Goal: Check status: Check status

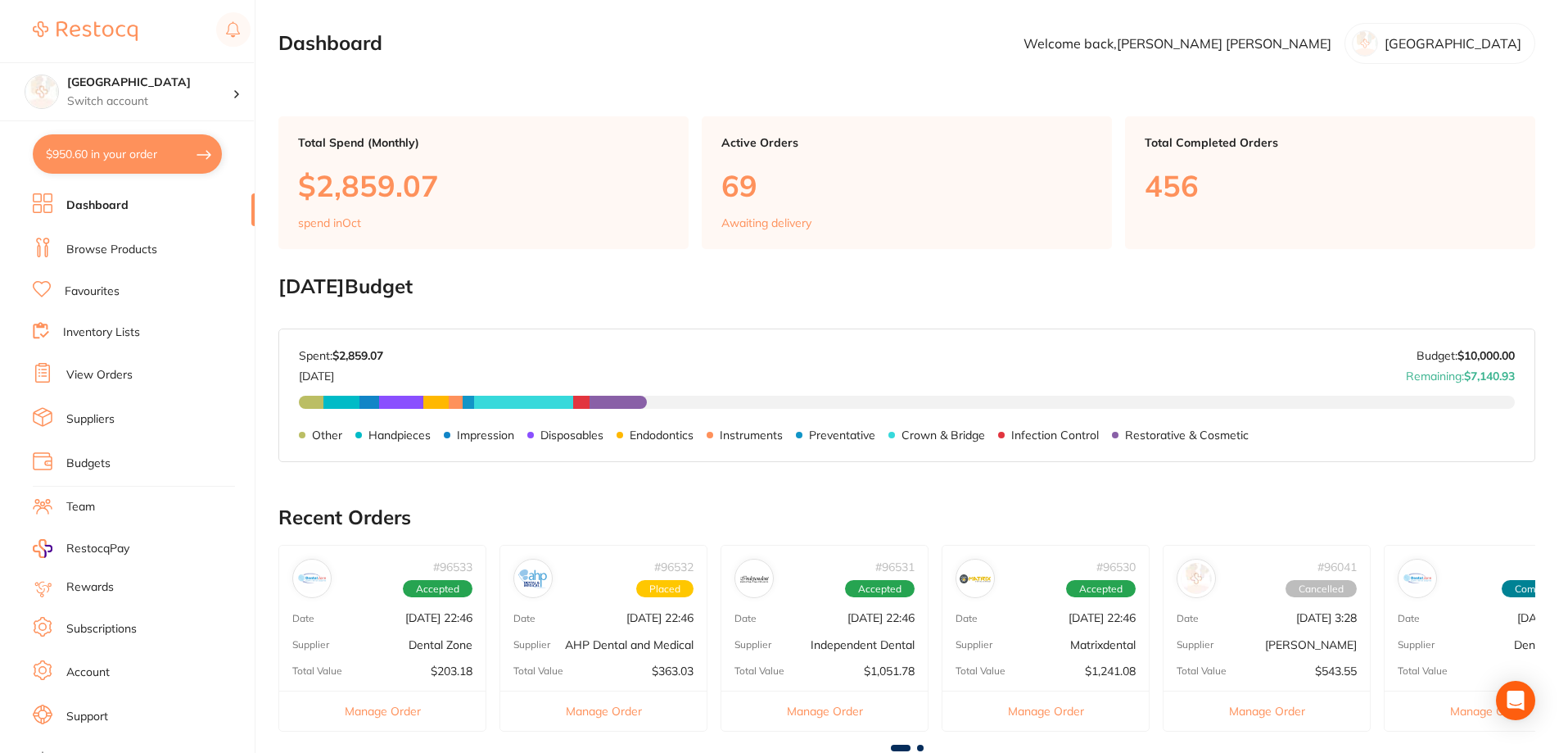
click at [137, 249] on link "Browse Products" at bounding box center [111, 250] width 90 height 16
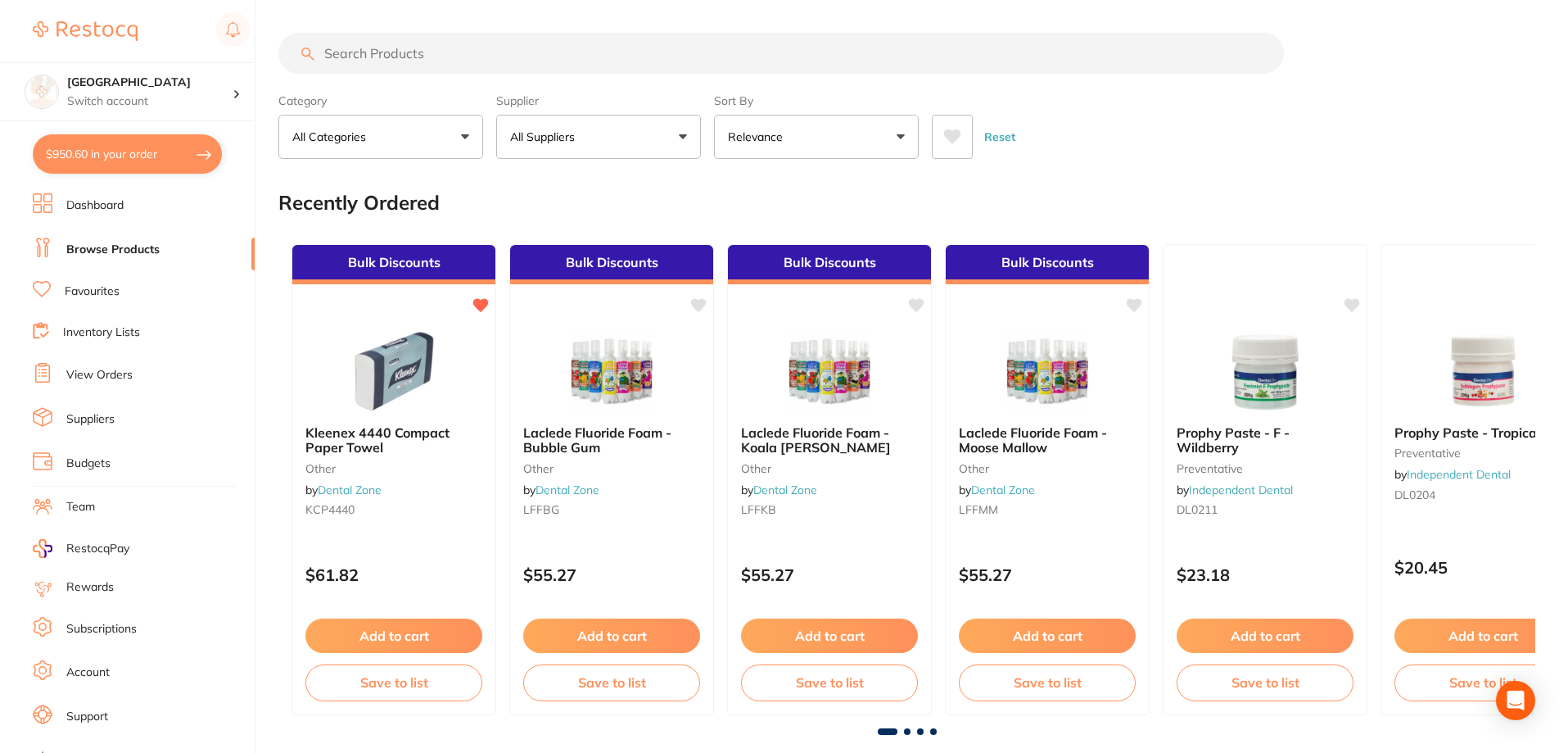
click at [412, 55] on input "search" at bounding box center [781, 54] width 1005 height 41
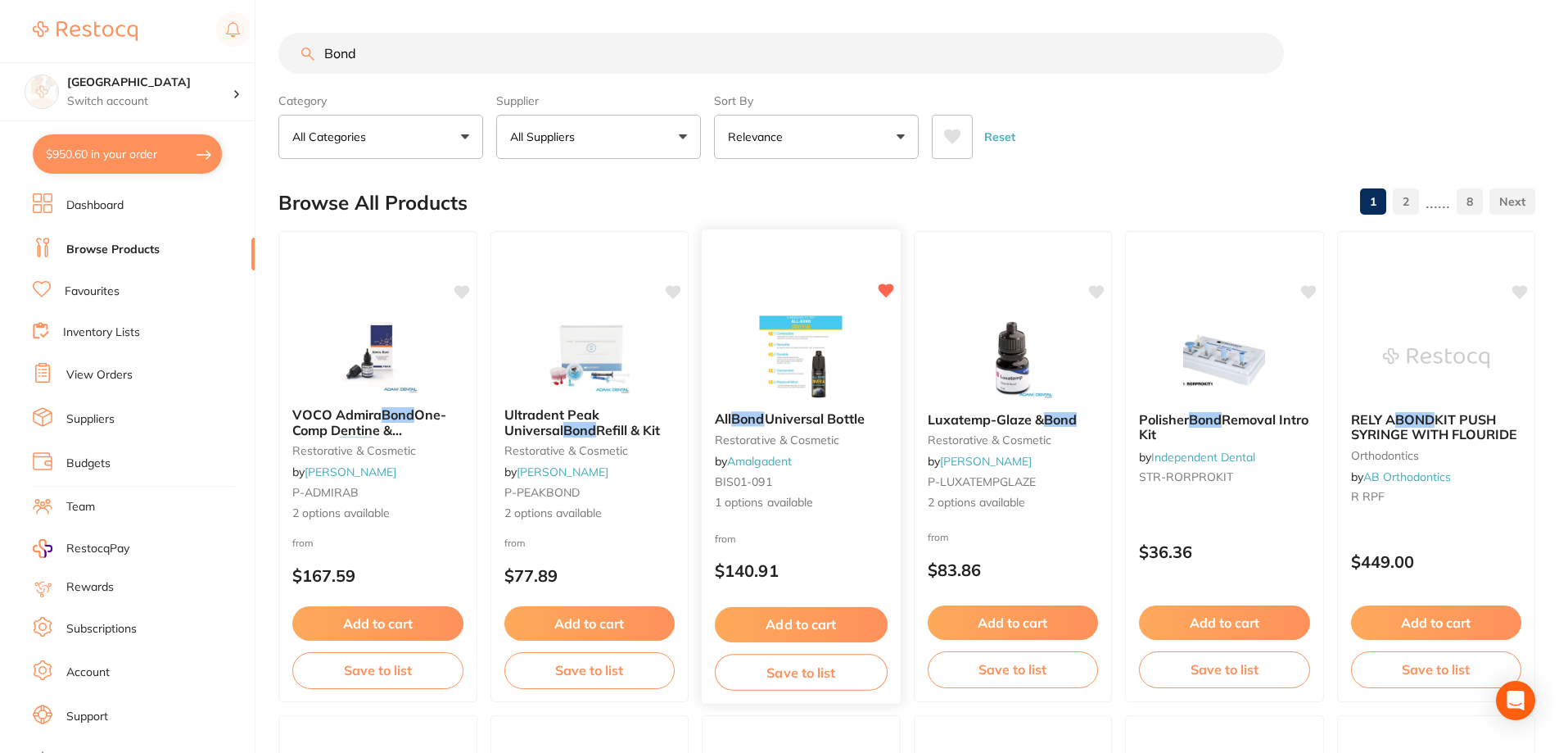
type input "Bond"
click at [822, 356] on img at bounding box center [801, 357] width 108 height 82
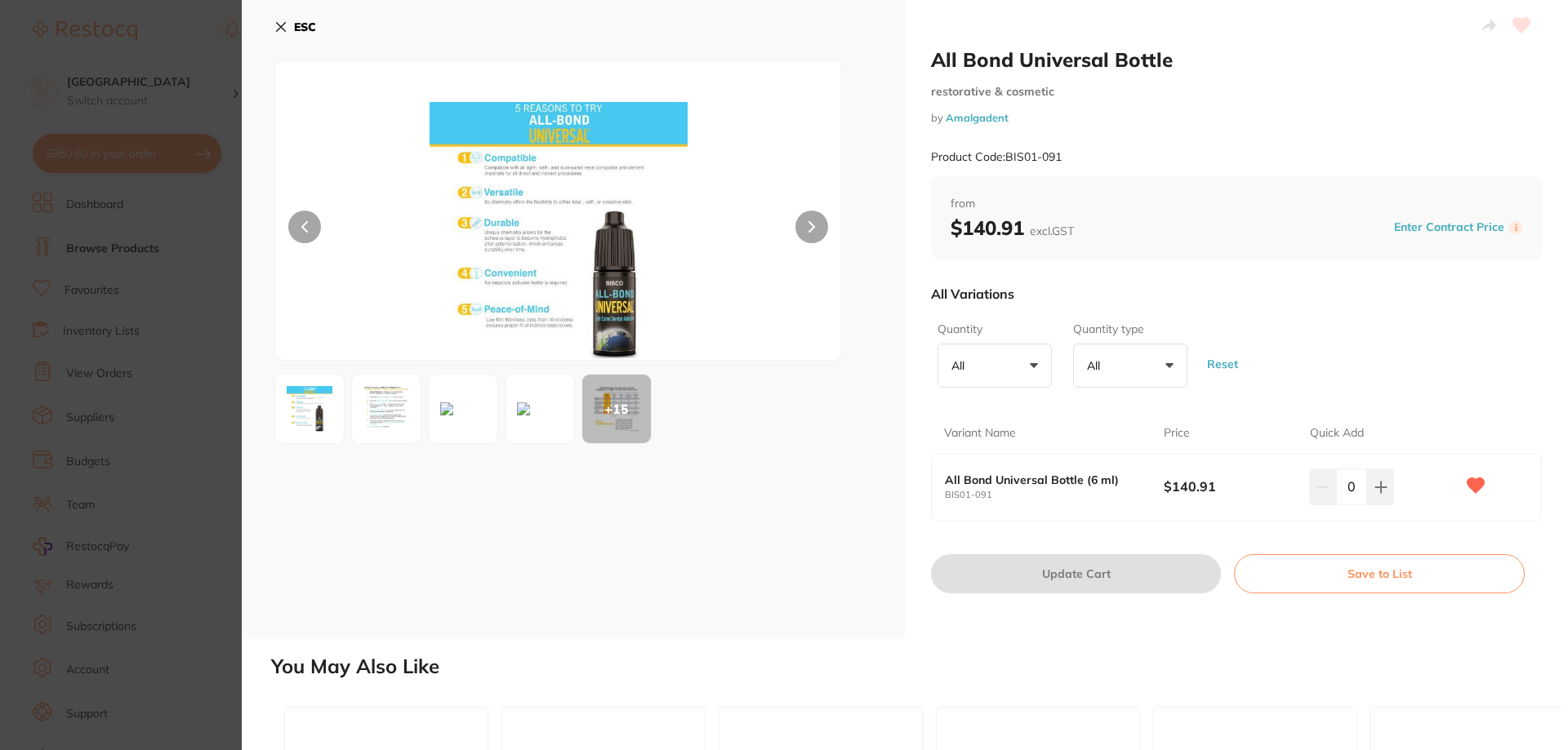
click at [279, 26] on icon at bounding box center [281, 27] width 13 height 13
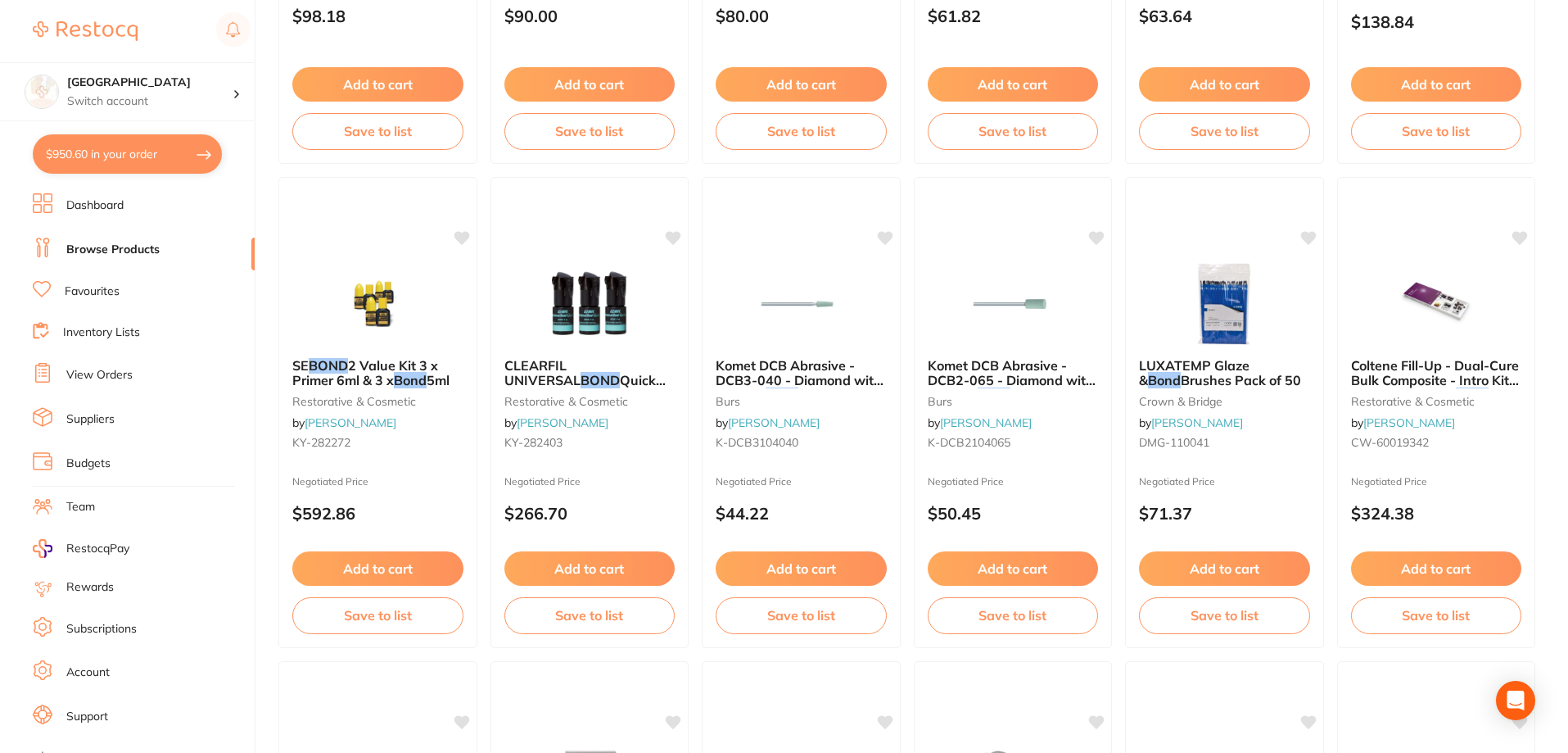
scroll to position [1945, 0]
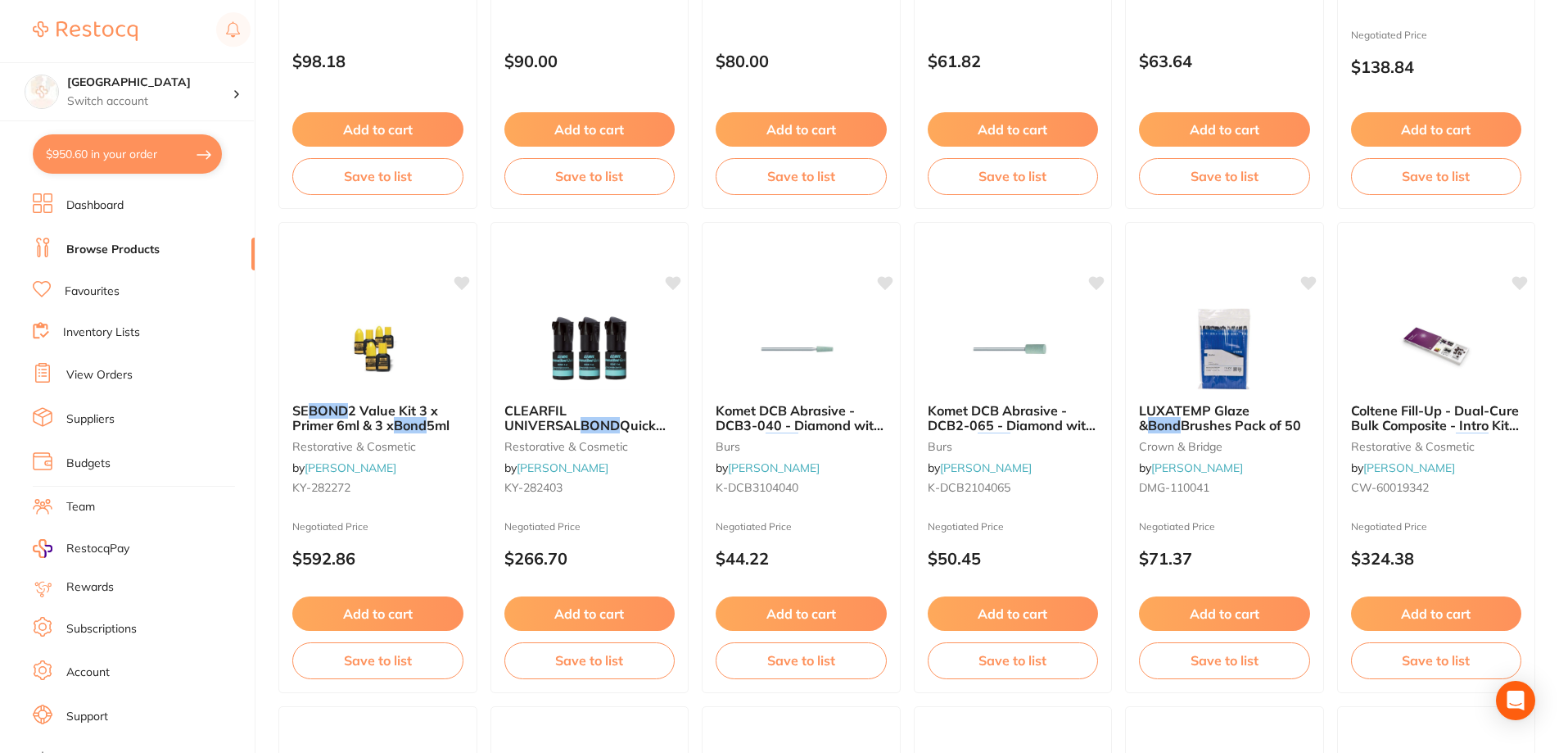
click at [109, 376] on link "View Orders" at bounding box center [99, 375] width 66 height 16
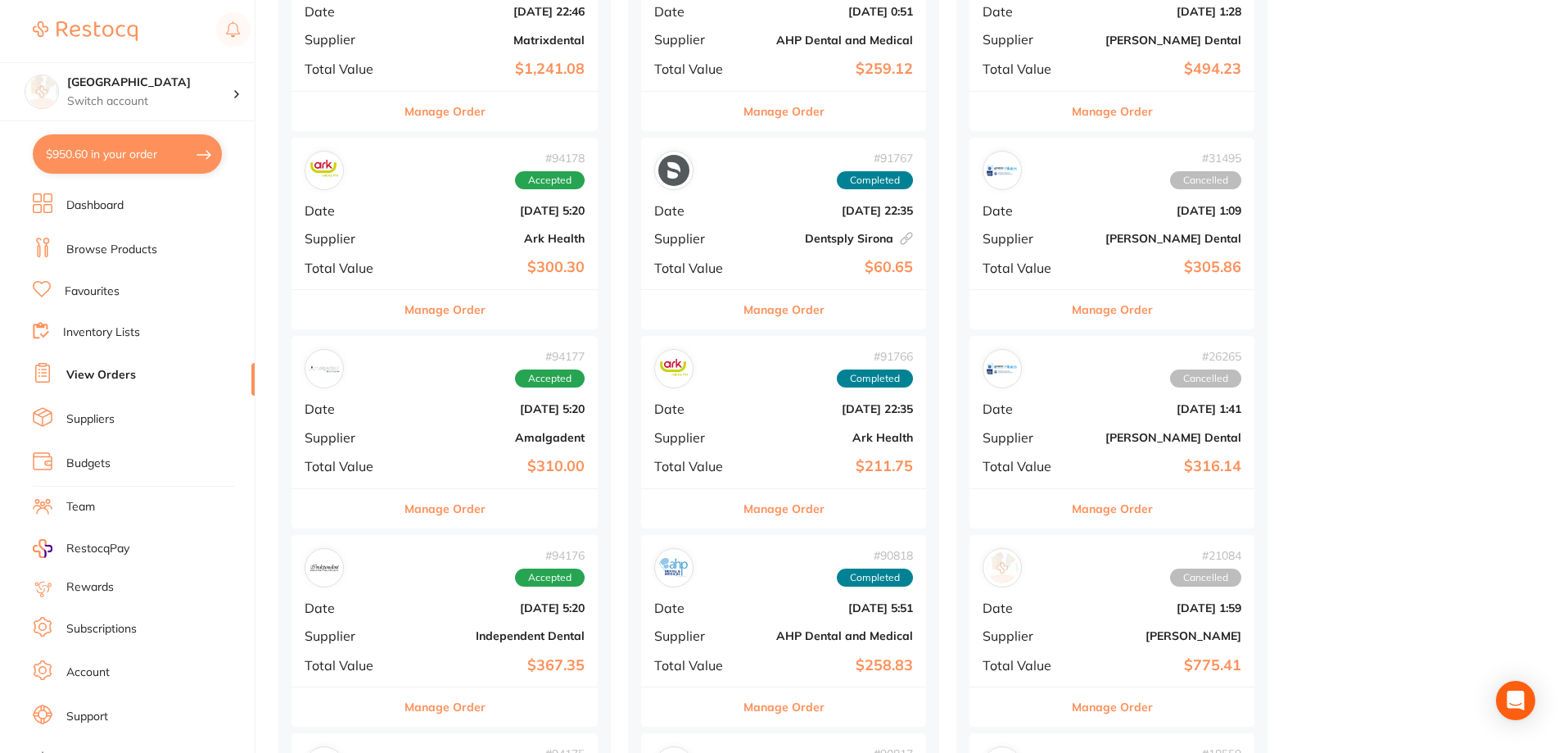
scroll to position [901, 0]
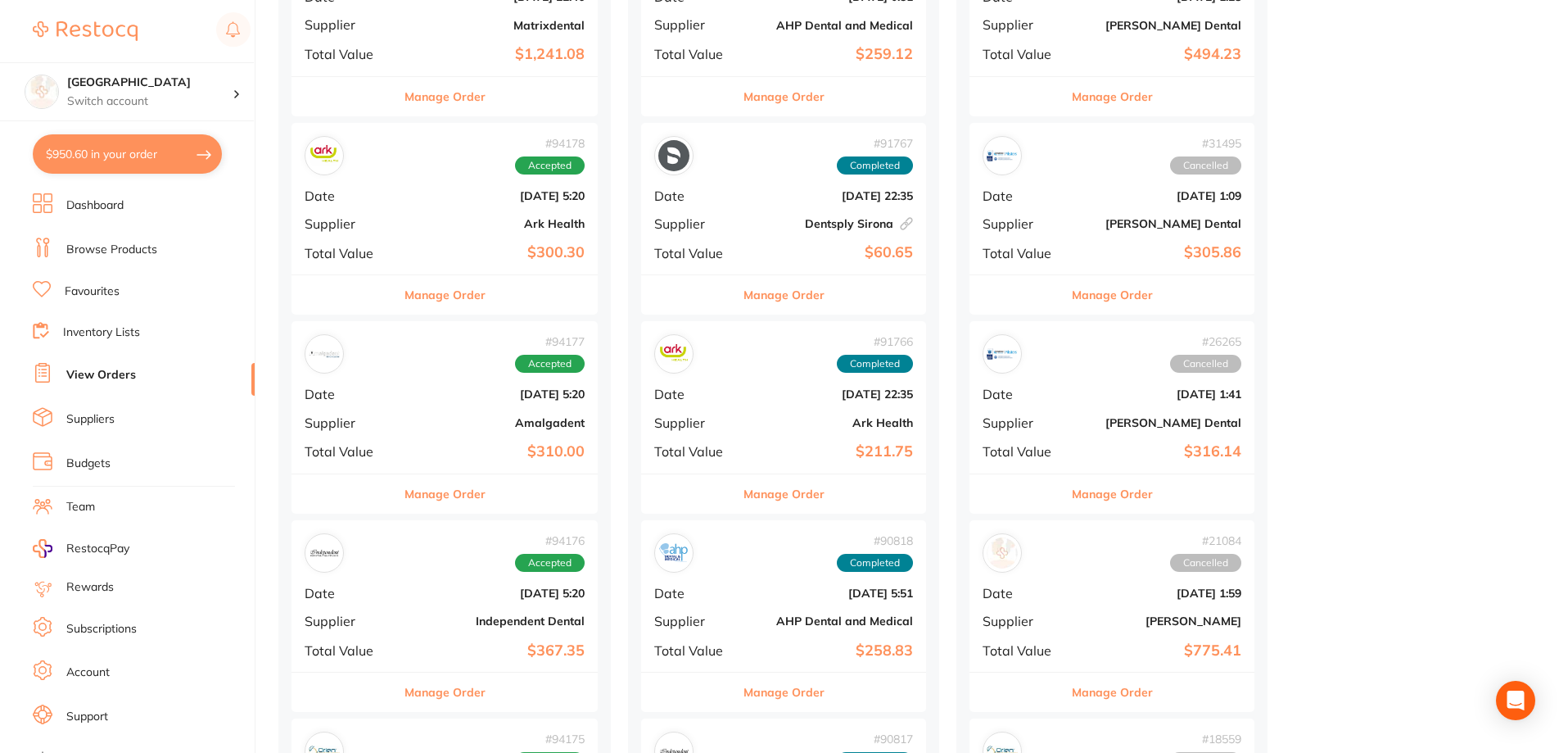
click at [438, 445] on b "$310.00" at bounding box center [495, 451] width 177 height 17
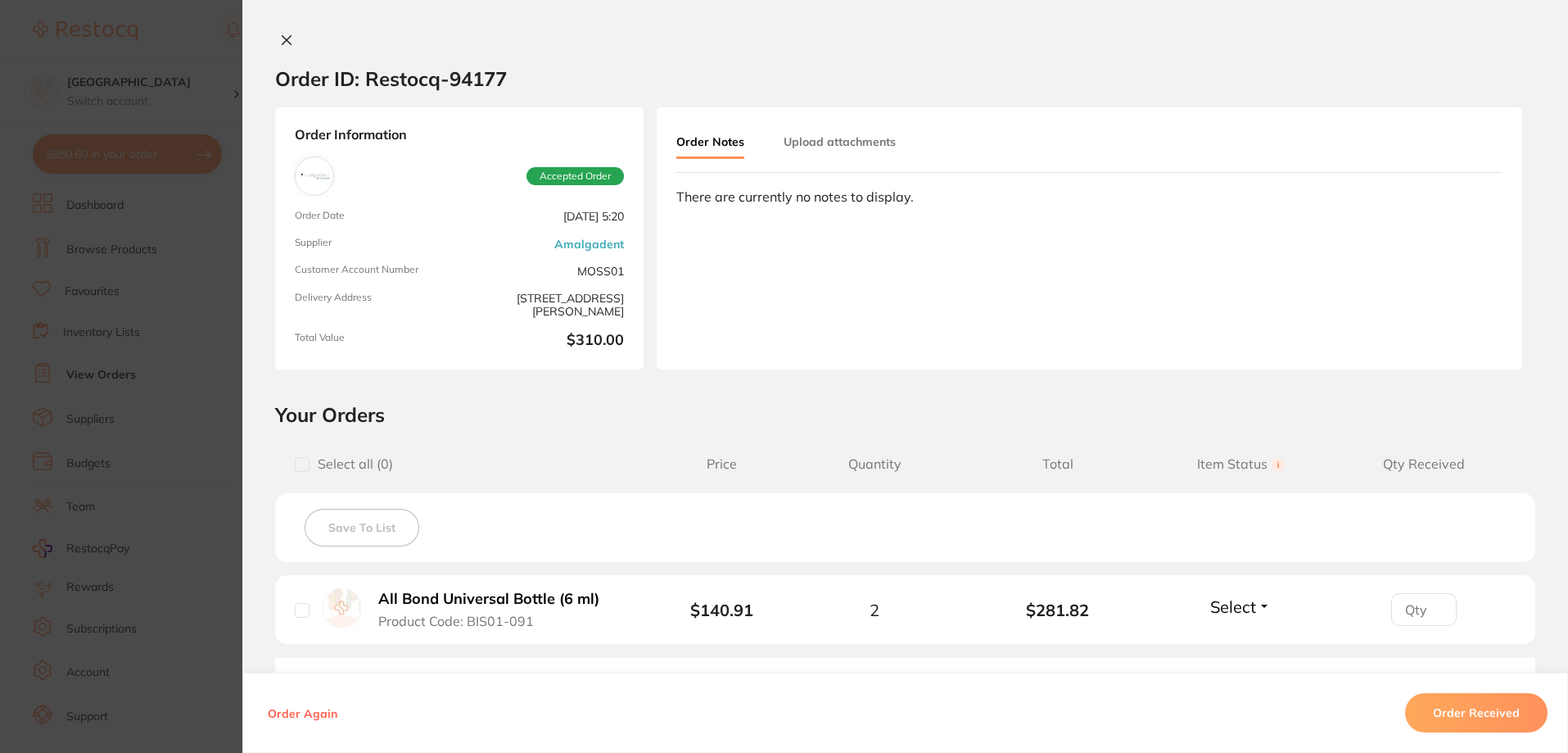
click at [283, 40] on icon at bounding box center [287, 40] width 9 height 9
